Goal: Task Accomplishment & Management: Manage account settings

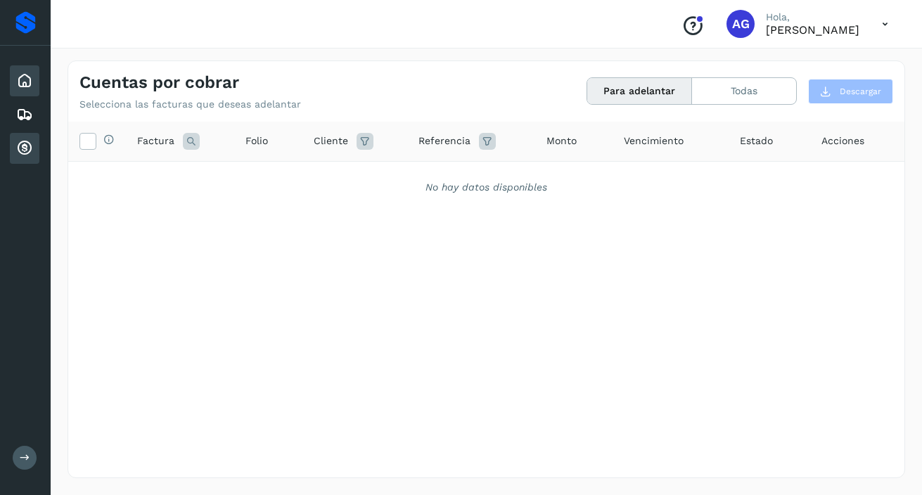
click at [24, 91] on div "Inicio" at bounding box center [25, 80] width 30 height 31
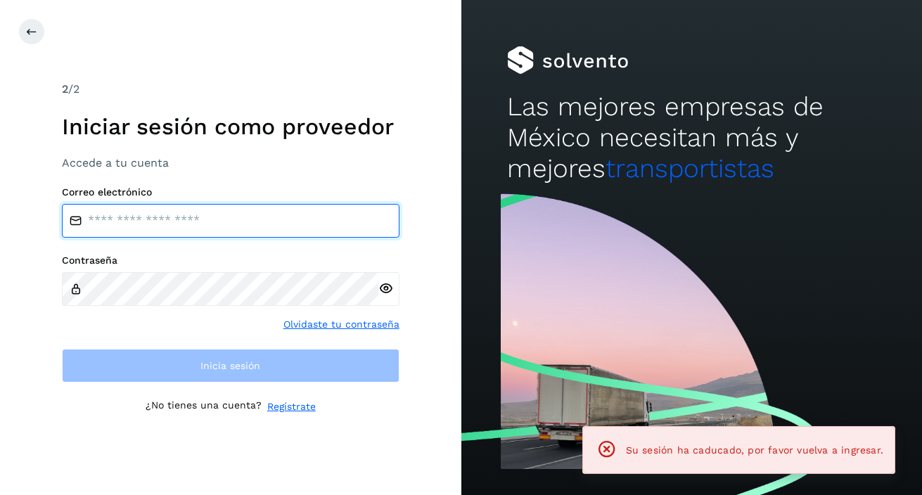
click at [123, 231] on input "email" at bounding box center [231, 221] width 338 height 34
type input "**********"
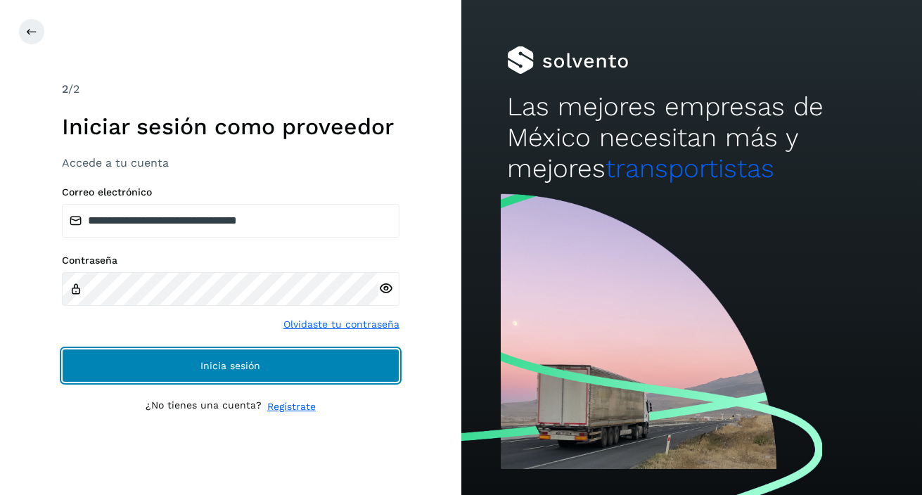
click at [296, 362] on button "Inicia sesión" at bounding box center [231, 366] width 338 height 34
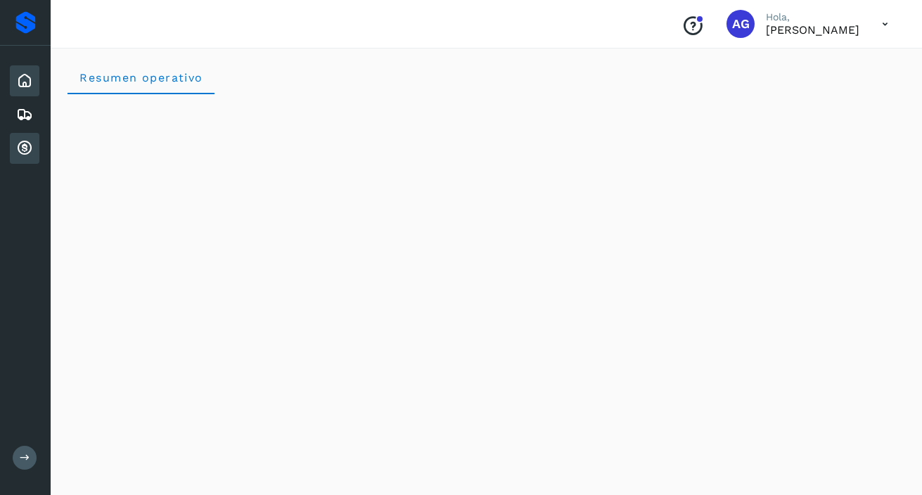
click at [32, 138] on div "Cuentas por cobrar" at bounding box center [25, 148] width 30 height 31
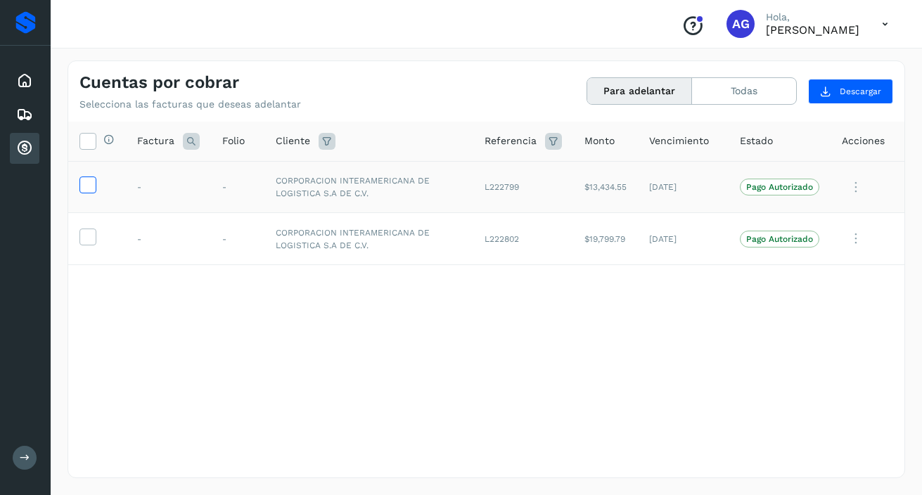
click at [87, 181] on icon at bounding box center [87, 184] width 15 height 15
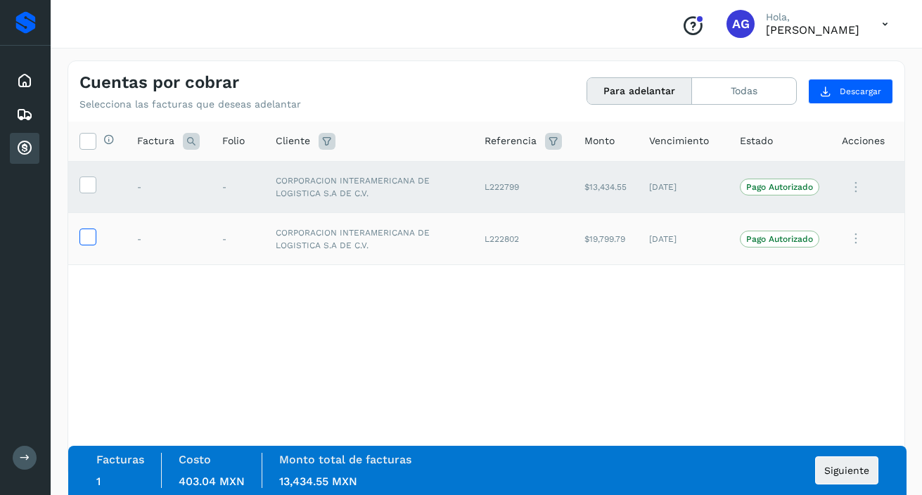
click at [91, 240] on icon at bounding box center [87, 236] width 15 height 15
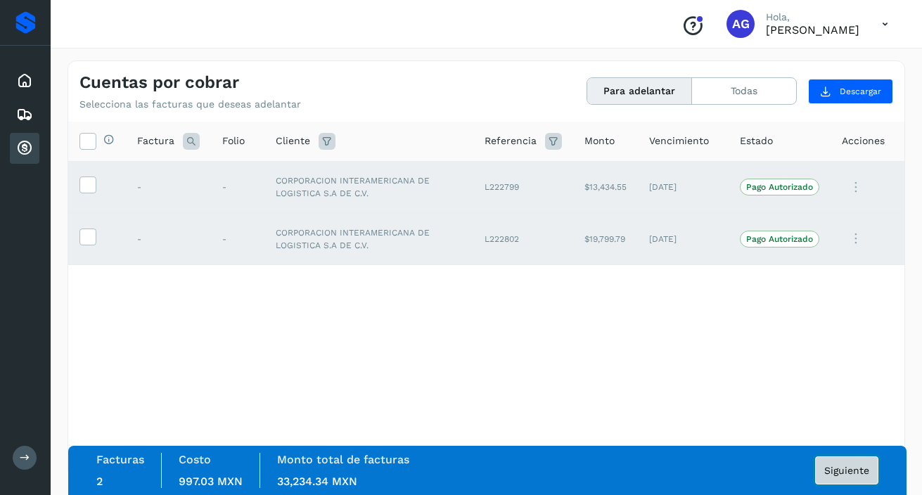
click at [852, 466] on span "Siguiente" at bounding box center [846, 471] width 45 height 10
click at [839, 469] on span "Siguiente" at bounding box center [846, 471] width 45 height 10
click at [624, 94] on button "Para adelantar" at bounding box center [639, 91] width 105 height 26
click at [850, 462] on button "Siguiente" at bounding box center [846, 470] width 63 height 28
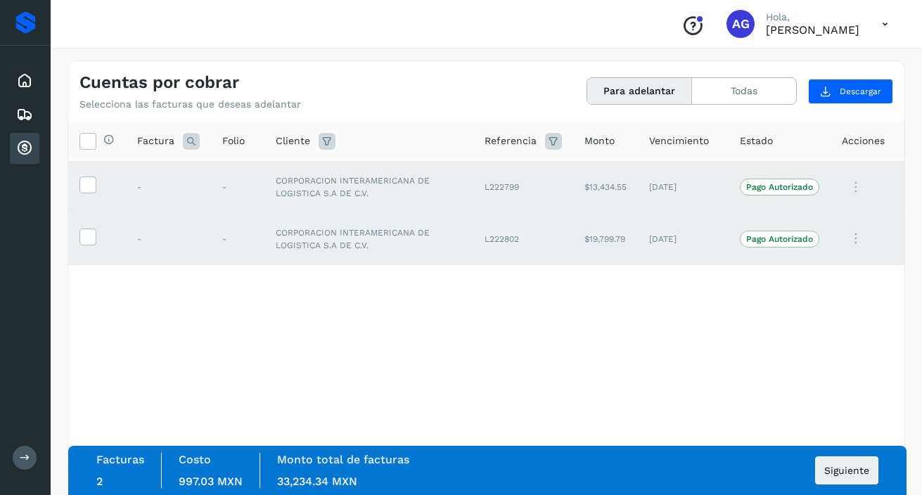
click at [857, 186] on icon at bounding box center [856, 187] width 28 height 29
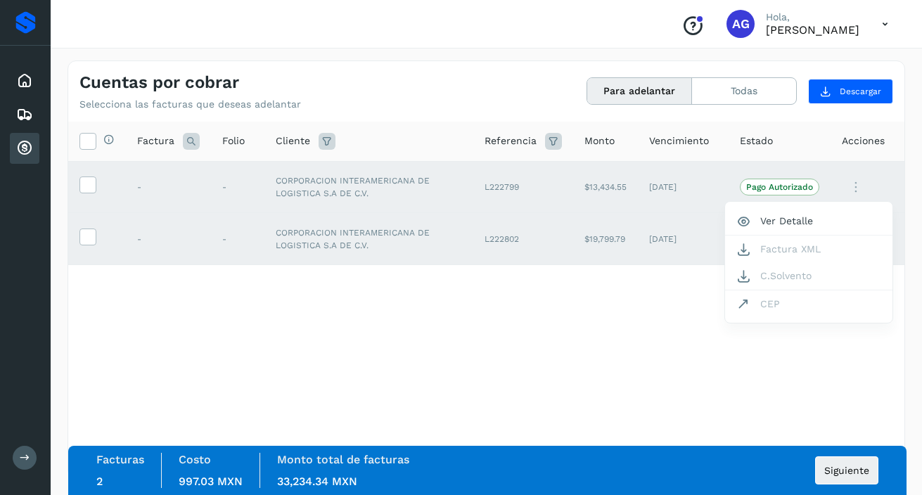
click at [738, 391] on div at bounding box center [461, 247] width 922 height 495
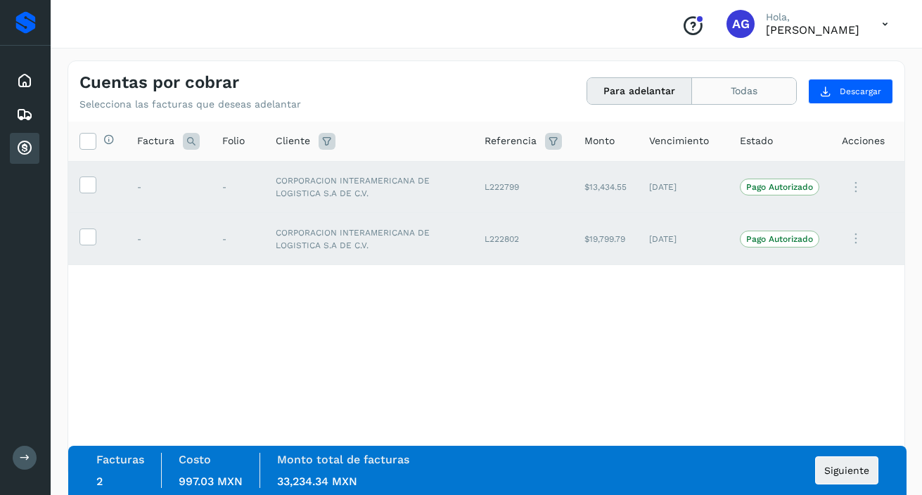
click at [746, 87] on button "Todas" at bounding box center [744, 91] width 104 height 26
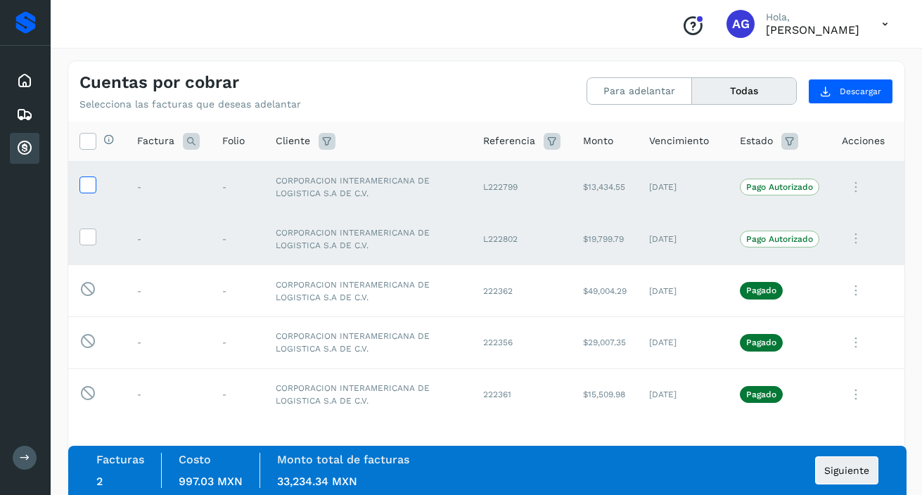
click at [91, 181] on icon at bounding box center [87, 184] width 15 height 15
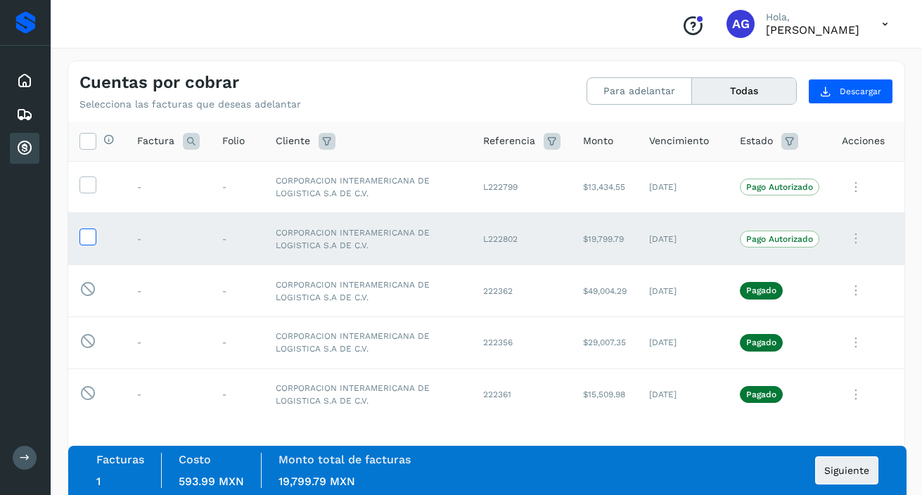
click at [88, 240] on icon at bounding box center [87, 236] width 15 height 15
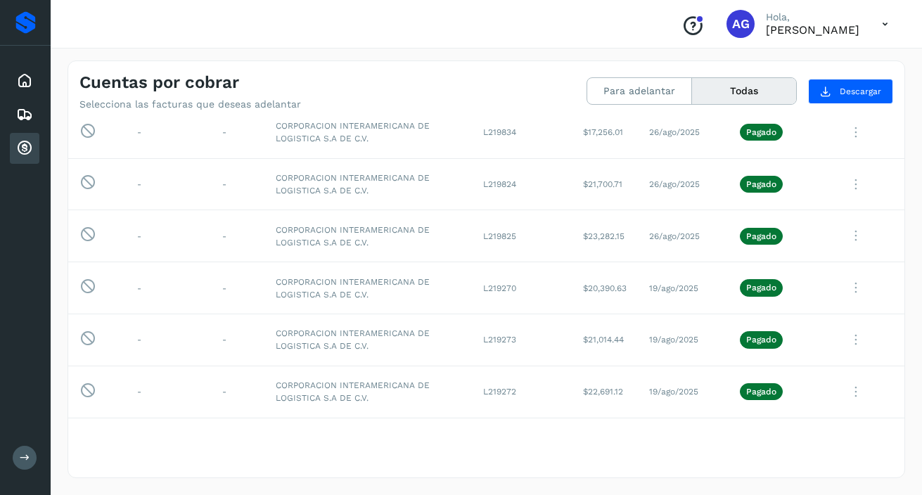
scroll to position [649, 0]
